Goal: Task Accomplishment & Management: Complete application form

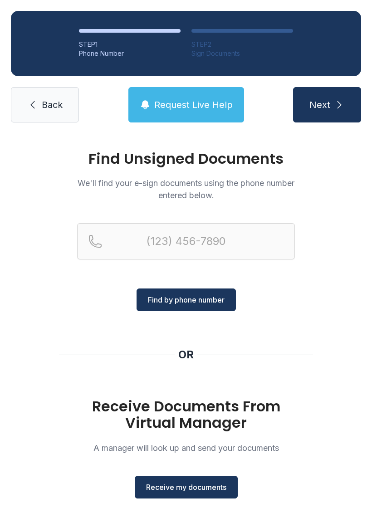
click at [240, 35] on li "STEP 2 Sign Documents" at bounding box center [242, 43] width 102 height 29
click at [38, 98] on link "Back" at bounding box center [45, 104] width 68 height 35
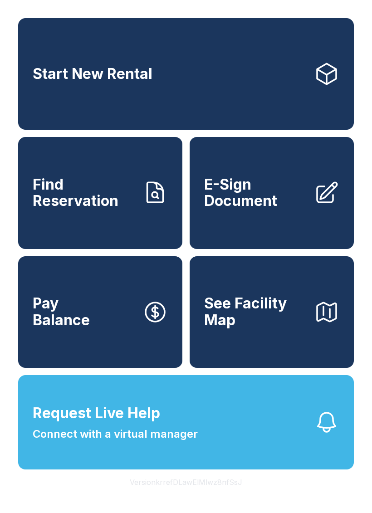
click at [260, 202] on span "E-Sign Document" at bounding box center [255, 192] width 102 height 33
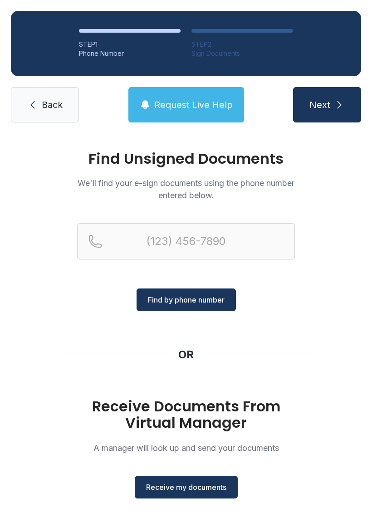
click at [191, 490] on span "Receive my documents" at bounding box center [186, 486] width 80 height 11
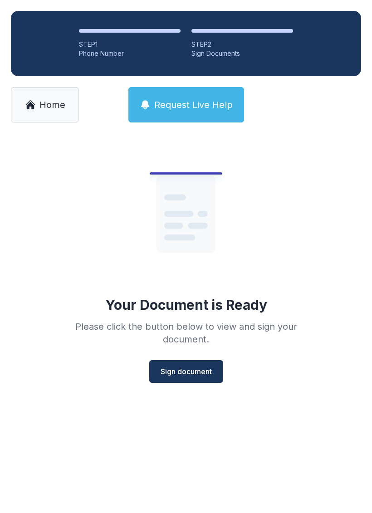
click at [196, 379] on button "Sign document" at bounding box center [186, 371] width 74 height 23
click at [193, 193] on icon at bounding box center [185, 213] width 59 height 77
click at [189, 367] on span "Sign document" at bounding box center [185, 371] width 51 height 11
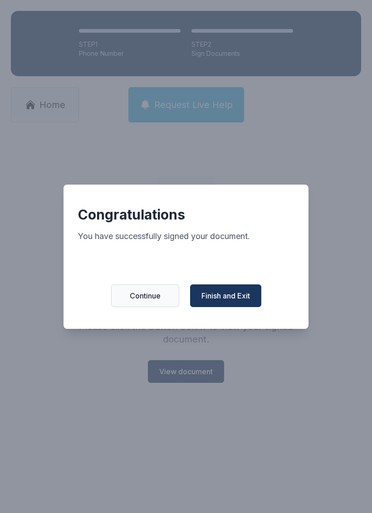
click at [185, 118] on div "Congratulations You have successfully signed your document. Continue Finish and…" at bounding box center [186, 256] width 372 height 513
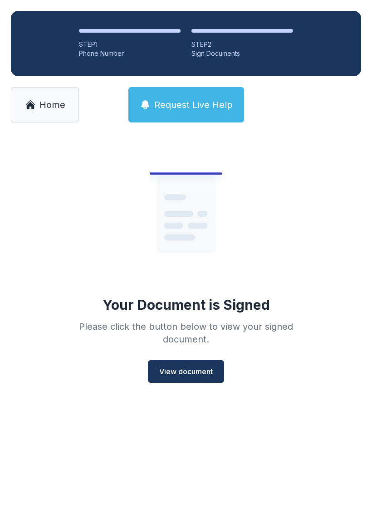
click at [33, 93] on link "Home" at bounding box center [45, 104] width 68 height 35
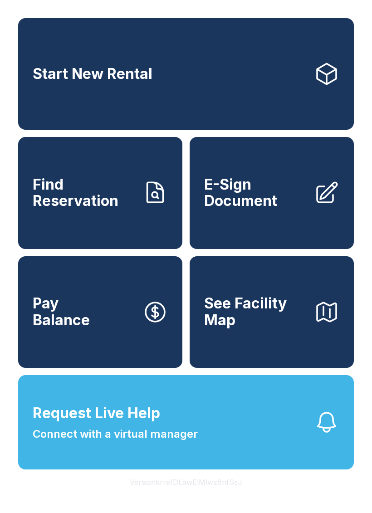
click at [267, 199] on span "E-Sign Document" at bounding box center [255, 192] width 102 height 33
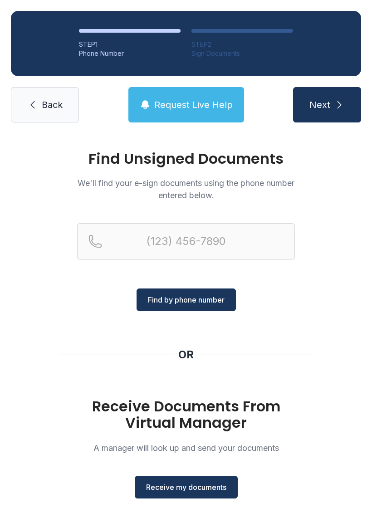
click at [213, 485] on span "Receive my documents" at bounding box center [186, 486] width 80 height 11
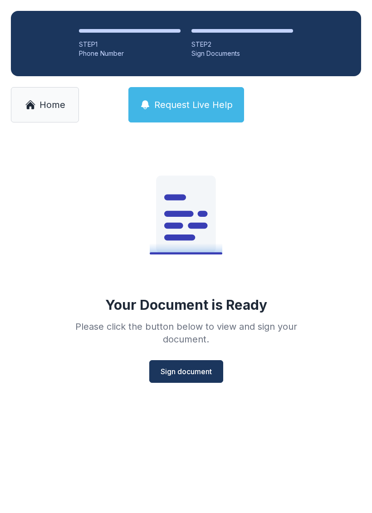
click at [204, 374] on span "Sign document" at bounding box center [185, 371] width 51 height 11
